Goal: Task Accomplishment & Management: Use online tool/utility

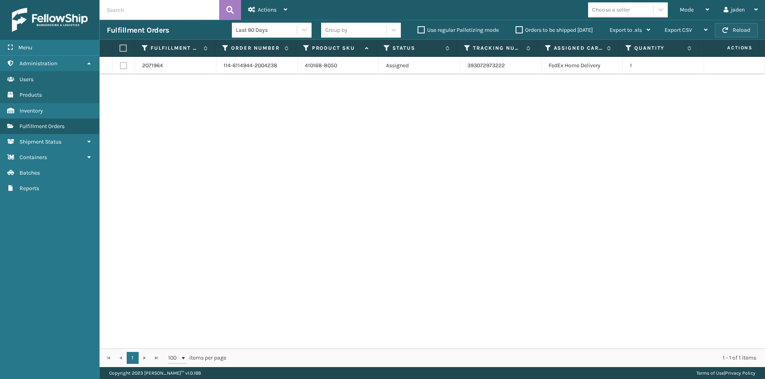
click at [735, 37] on button "Reload" at bounding box center [735, 30] width 43 height 14
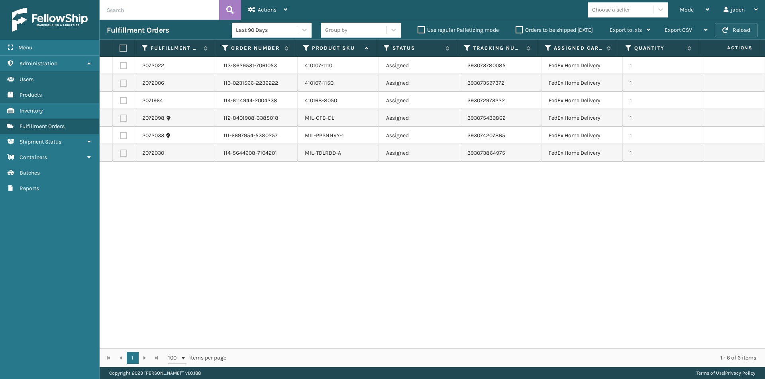
click at [739, 33] on button "Reload" at bounding box center [735, 30] width 43 height 14
click at [732, 36] on button "Reload" at bounding box center [735, 30] width 43 height 14
click at [732, 34] on button "Reload" at bounding box center [735, 30] width 43 height 14
drag, startPoint x: 589, startPoint y: 251, endPoint x: 382, endPoint y: 252, distance: 207.1
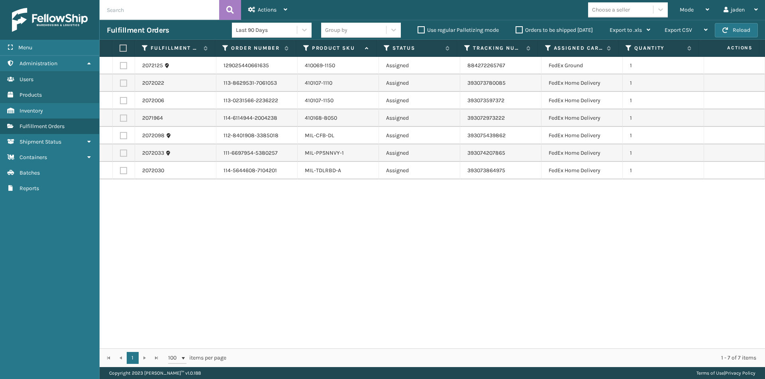
click at [382, 252] on div "2072125 129025440661635 410069-1150 Assigned 884272265767 FedEx Ground 1 207202…" at bounding box center [432, 203] width 665 height 292
click at [682, 12] on span "Mode" at bounding box center [686, 9] width 14 height 7
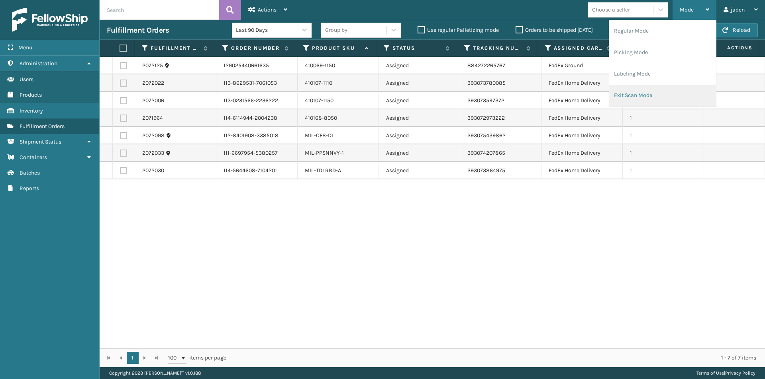
click at [658, 100] on li "Exit Scan Mode" at bounding box center [662, 96] width 107 height 22
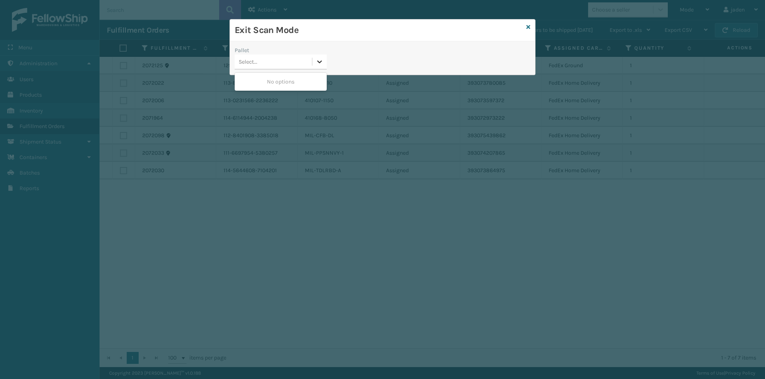
click at [321, 60] on icon at bounding box center [319, 62] width 8 height 8
drag, startPoint x: 284, startPoint y: 78, endPoint x: 529, endPoint y: 20, distance: 251.7
click at [299, 74] on div "No options" at bounding box center [281, 81] width 92 height 15
click at [528, 27] on icon at bounding box center [528, 27] width 4 height 6
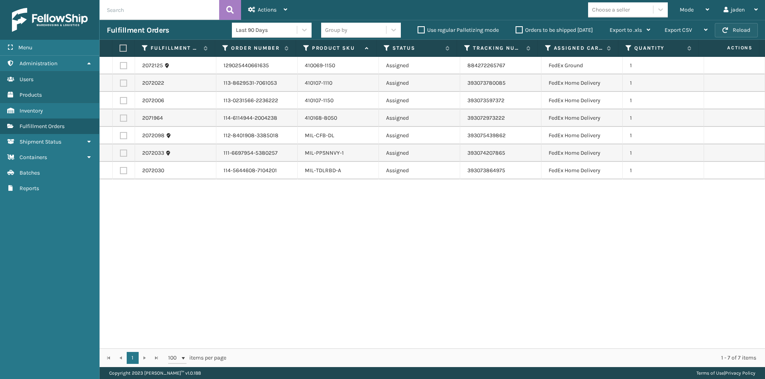
click at [735, 31] on button "Reload" at bounding box center [735, 30] width 43 height 14
click at [718, 33] on button "Reload" at bounding box center [735, 30] width 43 height 14
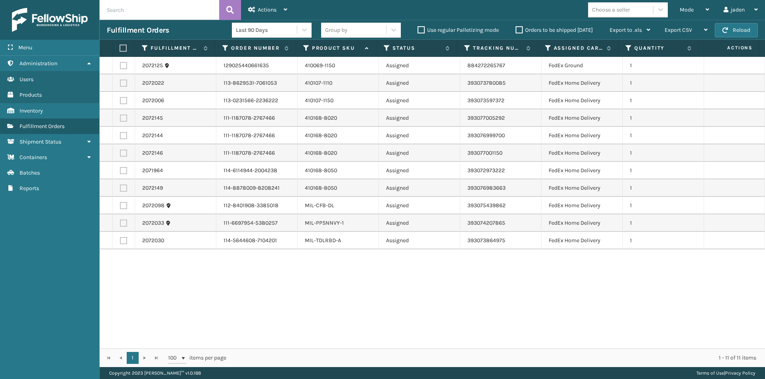
drag, startPoint x: 511, startPoint y: 309, endPoint x: 268, endPoint y: 129, distance: 302.7
click at [325, 307] on div "2072125 129025440661635 410069-1150 Assigned 884272265767 FedEx Ground 1 207202…" at bounding box center [432, 203] width 665 height 292
drag, startPoint x: 591, startPoint y: 298, endPoint x: 578, endPoint y: 296, distance: 13.6
click at [456, 300] on div "2072125 129025440661635 410069-1150 Assigned 884272265767 FedEx Ground 1 207202…" at bounding box center [432, 203] width 665 height 292
drag, startPoint x: 594, startPoint y: 296, endPoint x: 589, endPoint y: 299, distance: 6.0
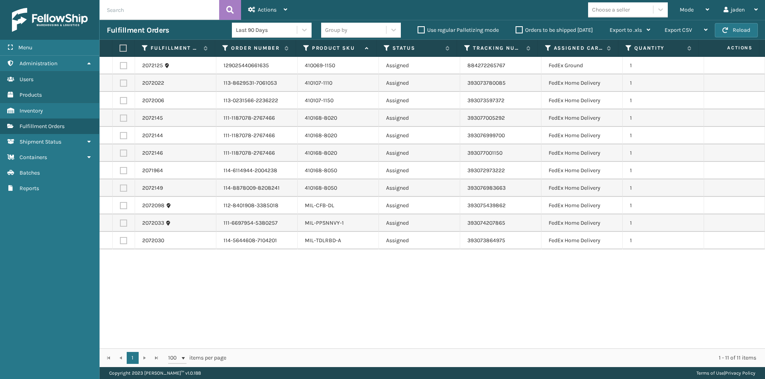
click at [442, 313] on div "2072125 129025440661635 410069-1150 Assigned 884272265767 FedEx Ground 1 207202…" at bounding box center [432, 203] width 665 height 292
drag, startPoint x: 589, startPoint y: 299, endPoint x: 413, endPoint y: 303, distance: 176.4
drag, startPoint x: 663, startPoint y: 274, endPoint x: 645, endPoint y: 274, distance: 18.3
click at [719, 33] on button "Reload" at bounding box center [735, 30] width 43 height 14
click at [689, 11] on span "Mode" at bounding box center [686, 9] width 14 height 7
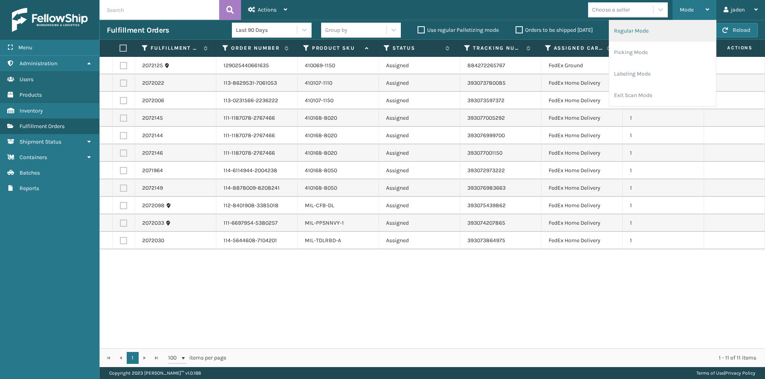
click at [642, 34] on li "Regular Mode" at bounding box center [662, 31] width 107 height 22
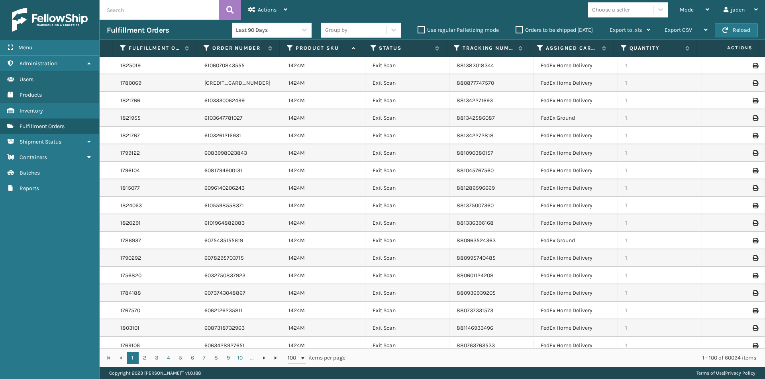
click at [147, 18] on input "text" at bounding box center [159, 10] width 119 height 20
type input "393052555275"
click at [229, 11] on icon at bounding box center [230, 10] width 8 height 12
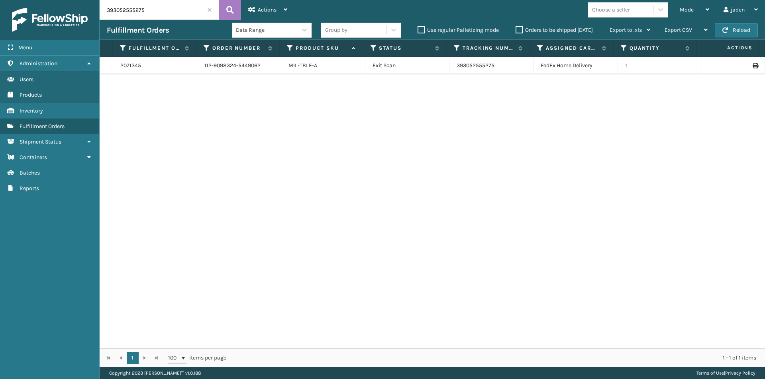
drag, startPoint x: 447, startPoint y: 143, endPoint x: 295, endPoint y: 157, distance: 152.4
click at [295, 157] on div "2071345 112-9098324-5449062 MIL-TBLE-A Exit Scan 393052555275 FedEx Home Delive…" at bounding box center [432, 203] width 665 height 292
drag, startPoint x: 481, startPoint y: 139, endPoint x: 381, endPoint y: 157, distance: 101.1
click at [381, 157] on div "2071345 112-9098324-5449062 MIL-TBLE-A Exit Scan 393052555275 FedEx Home Delive…" at bounding box center [432, 203] width 665 height 292
drag, startPoint x: 492, startPoint y: 151, endPoint x: 359, endPoint y: 151, distance: 132.6
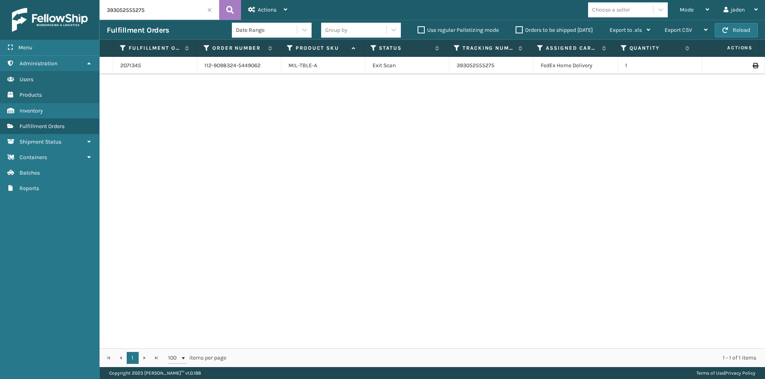
click at [350, 151] on div "2071345 112-9098324-5449062 MIL-TBLE-A Exit Scan 393052555275 FedEx Home Delive…" at bounding box center [432, 203] width 665 height 292
drag, startPoint x: 489, startPoint y: 141, endPoint x: 469, endPoint y: 146, distance: 21.0
click at [345, 146] on div "2071345 112-9098324-5449062 MIL-TBLE-A Exit Scan 393052555275 FedEx Home Delive…" at bounding box center [432, 203] width 665 height 292
drag, startPoint x: 475, startPoint y: 146, endPoint x: 457, endPoint y: 145, distance: 17.9
click at [298, 149] on div "2071345 112-9098324-5449062 MIL-TBLE-A Exit Scan 393052555275 FedEx Home Delive…" at bounding box center [432, 203] width 665 height 292
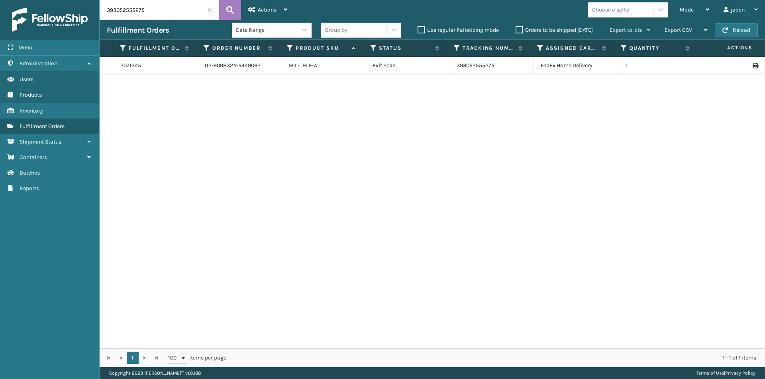
drag, startPoint x: 466, startPoint y: 145, endPoint x: 299, endPoint y: 153, distance: 166.2
click at [299, 153] on div "2071345 112-9098324-5449062 MIL-TBLE-A Exit Scan 393052555275 FedEx Home Delive…" at bounding box center [432, 203] width 665 height 292
drag, startPoint x: 493, startPoint y: 121, endPoint x: 326, endPoint y: 139, distance: 168.2
click at [323, 139] on div "2071345 112-9098324-5449062 MIL-TBLE-A Exit Scan 393052555275 FedEx Home Delive…" at bounding box center [432, 203] width 665 height 292
drag, startPoint x: 511, startPoint y: 139, endPoint x: 479, endPoint y: 153, distance: 35.3
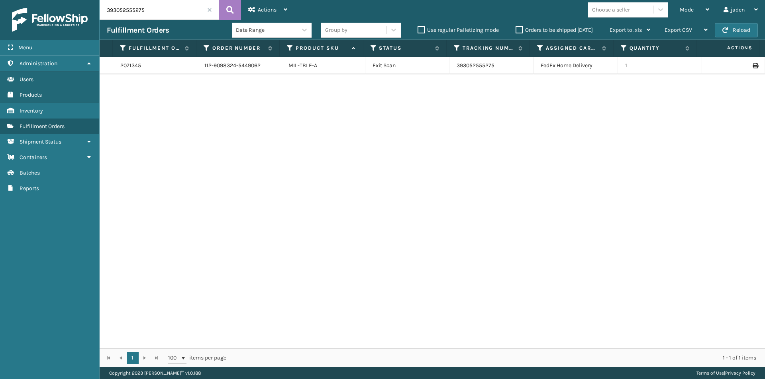
click at [294, 155] on div "2071345 112-9098324-5449062 MIL-TBLE-A Exit Scan 393052555275 FedEx Home Delive…" at bounding box center [432, 203] width 665 height 292
drag, startPoint x: 490, startPoint y: 152, endPoint x: 444, endPoint y: 135, distance: 49.1
click at [276, 151] on div "2071345 112-9098324-5449062 MIL-TBLE-A Exit Scan 393052555275 FedEx Home Delive…" at bounding box center [432, 203] width 665 height 292
drag, startPoint x: 467, startPoint y: 135, endPoint x: 285, endPoint y: 148, distance: 182.5
click at [284, 148] on div "2071345 112-9098324-5449062 MIL-TBLE-A Exit Scan 393052555275 FedEx Home Delive…" at bounding box center [432, 203] width 665 height 292
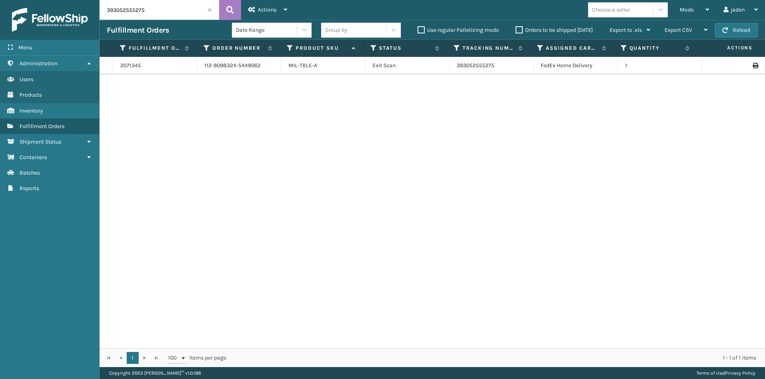
drag, startPoint x: 480, startPoint y: 127, endPoint x: 406, endPoint y: 117, distance: 74.3
click at [288, 134] on div "2071345 112-9098324-5449062 MIL-TBLE-A Exit Scan 393052555275 FedEx Home Delive…" at bounding box center [432, 203] width 665 height 292
drag, startPoint x: 432, startPoint y: 117, endPoint x: 488, endPoint y: 110, distance: 56.2
click at [295, 134] on div "2071345 112-9098324-5449062 MIL-TBLE-A Exit Scan 393052555275 FedEx Home Delive…" at bounding box center [432, 203] width 665 height 292
drag, startPoint x: 488, startPoint y: 110, endPoint x: 475, endPoint y: 110, distance: 13.5
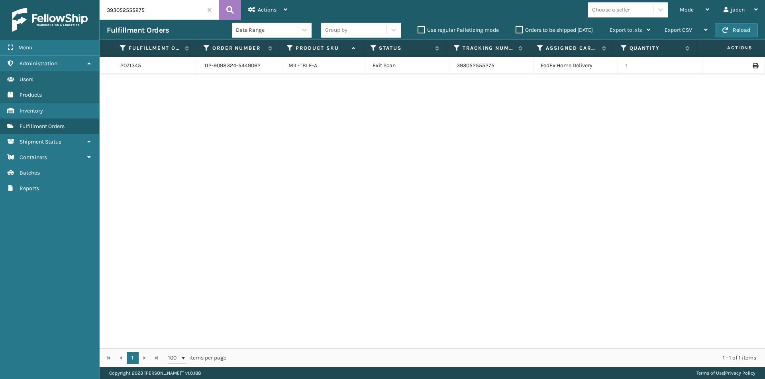
drag, startPoint x: 475, startPoint y: 110, endPoint x: 268, endPoint y: 121, distance: 207.4
click at [269, 125] on div "2071345 112-9098324-5449062 MIL-TBLE-A Exit Scan 393052555275 FedEx Home Delive…" at bounding box center [432, 203] width 665 height 292
click at [157, 14] on input "393052555275" at bounding box center [159, 10] width 119 height 20
type input "393048885262"
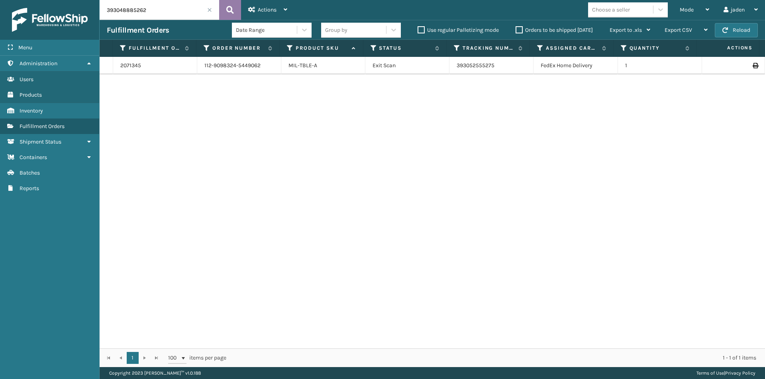
click at [226, 14] on button at bounding box center [230, 10] width 22 height 20
click at [209, 12] on span at bounding box center [209, 10] width 5 height 5
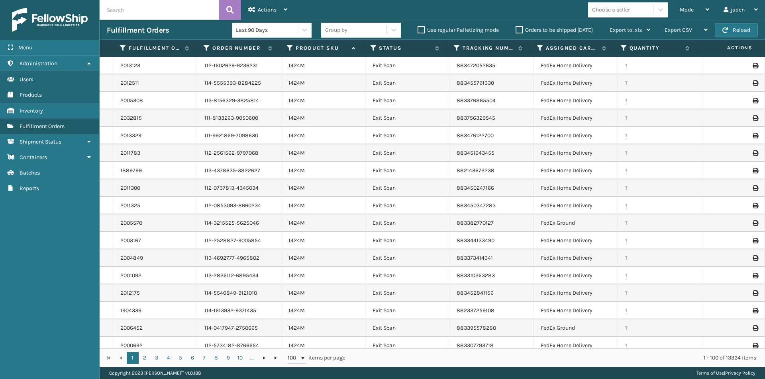
click at [209, 12] on input "text" at bounding box center [159, 10] width 119 height 20
type input "393052554496"
click at [230, 11] on icon at bounding box center [230, 10] width 8 height 12
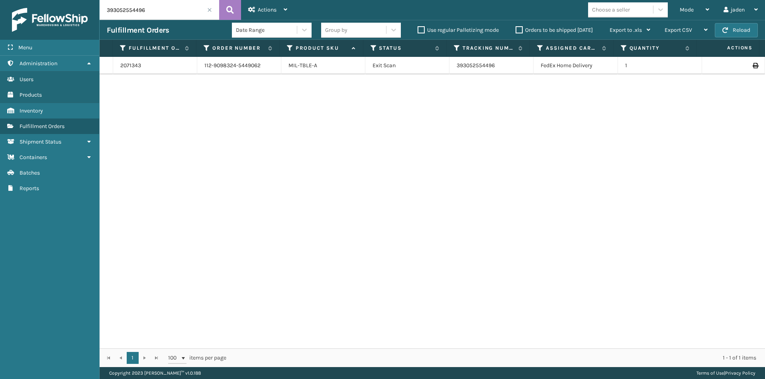
click at [213, 7] on input "393052554496" at bounding box center [159, 10] width 119 height 20
click at [211, 7] on input "393052554496" at bounding box center [159, 10] width 119 height 20
click at [210, 8] on span at bounding box center [209, 10] width 5 height 5
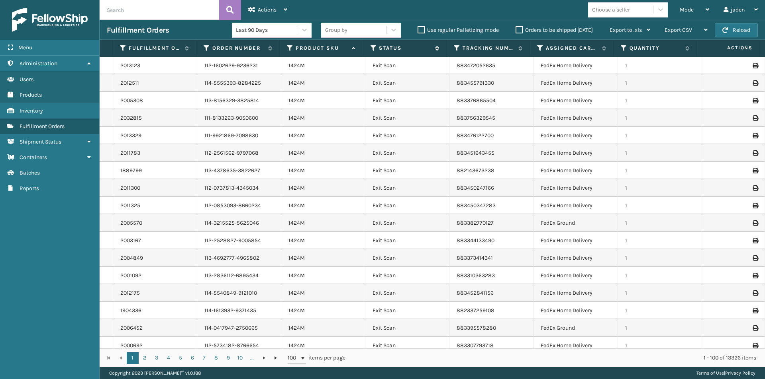
click at [373, 49] on icon at bounding box center [373, 48] width 6 height 7
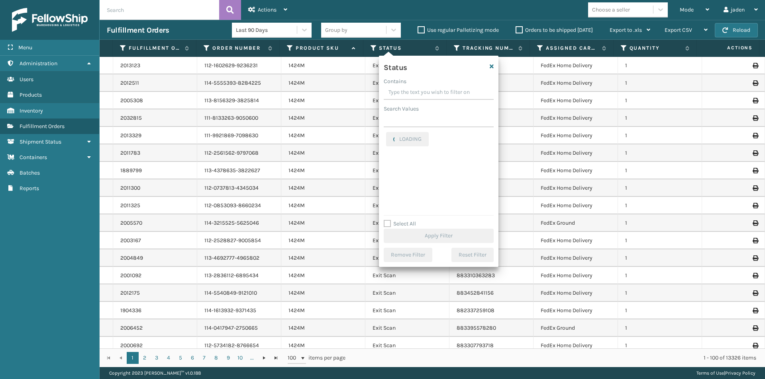
drag, startPoint x: 458, startPoint y: 95, endPoint x: 409, endPoint y: 95, distance: 49.0
click at [409, 95] on input "Contains" at bounding box center [438, 93] width 110 height 14
click at [390, 170] on label "Picking" at bounding box center [400, 168] width 28 height 7
click at [386, 169] on input "Picking" at bounding box center [386, 166] width 0 height 5
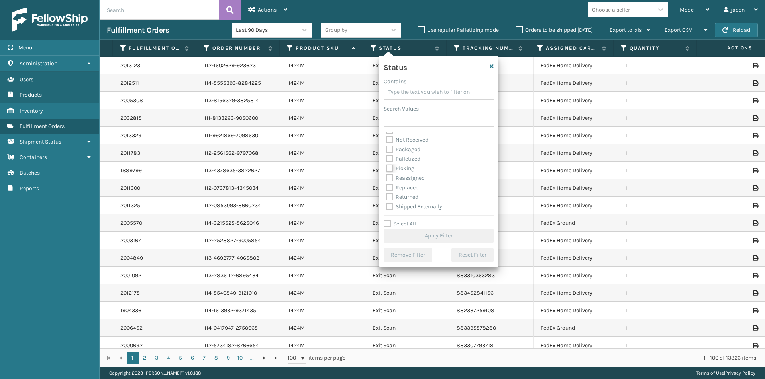
checkbox input "true"
click at [440, 240] on button "Apply Filter" at bounding box center [438, 236] width 110 height 14
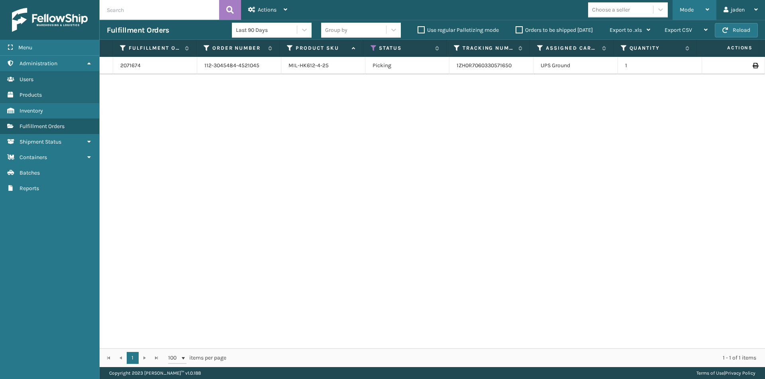
click at [690, 7] on span "Mode" at bounding box center [686, 9] width 14 height 7
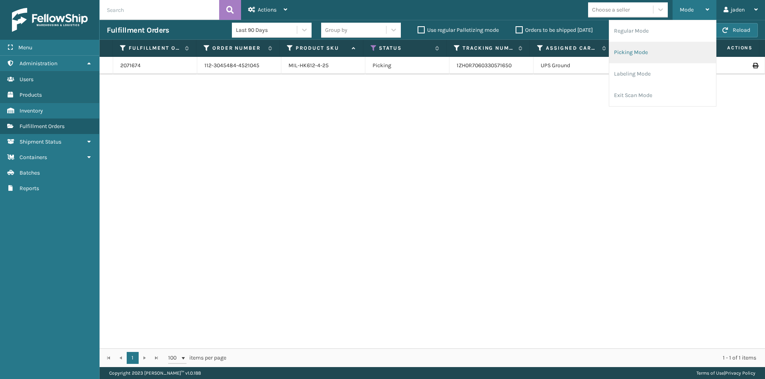
click at [649, 46] on li "Picking Mode" at bounding box center [662, 53] width 107 height 22
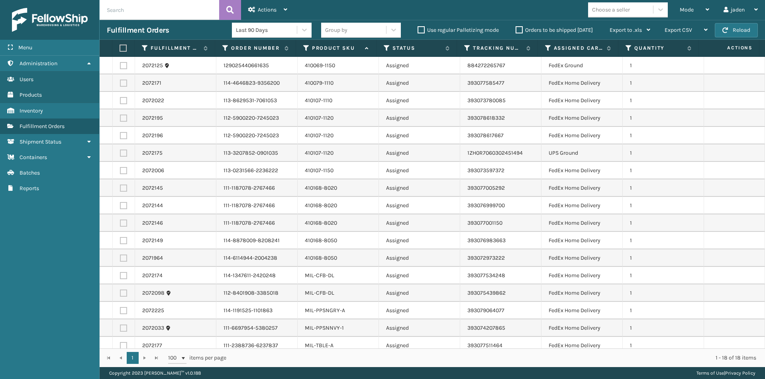
click at [514, 31] on div "Orders to be shipped [DATE]" at bounding box center [555, 30] width 94 height 10
click at [518, 30] on label "Orders to be shipped [DATE]" at bounding box center [553, 30] width 77 height 7
click at [516, 30] on input "Orders to be shipped [DATE]" at bounding box center [515, 27] width 0 height 5
click at [705, 8] on icon at bounding box center [707, 10] width 4 height 6
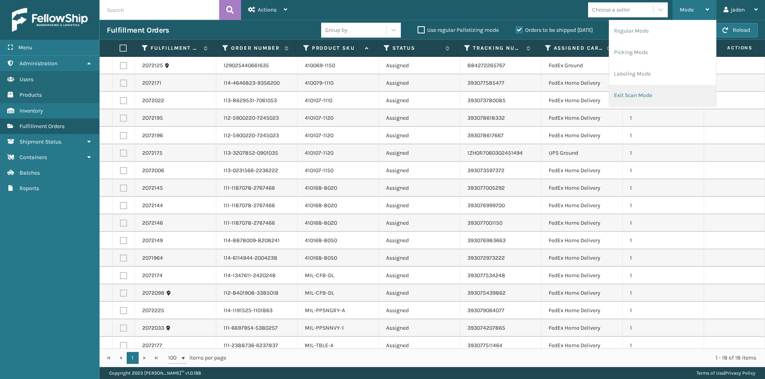
click at [658, 97] on li "Exit Scan Mode" at bounding box center [662, 96] width 107 height 22
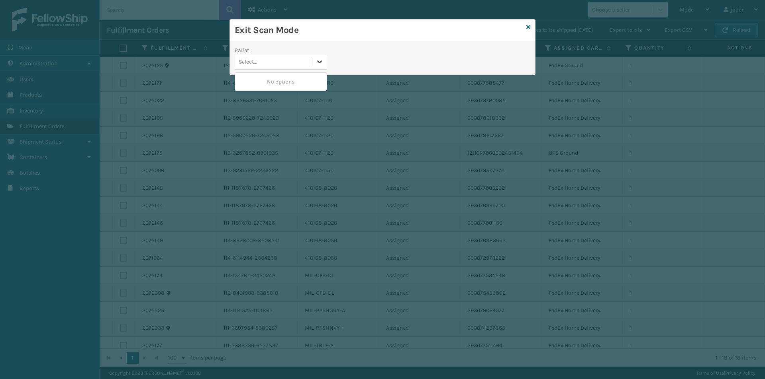
click at [316, 62] on icon at bounding box center [319, 62] width 8 height 8
click at [284, 77] on div "No options" at bounding box center [281, 81] width 92 height 15
click at [528, 25] on icon at bounding box center [528, 27] width 4 height 6
